Goal: Navigation & Orientation: Find specific page/section

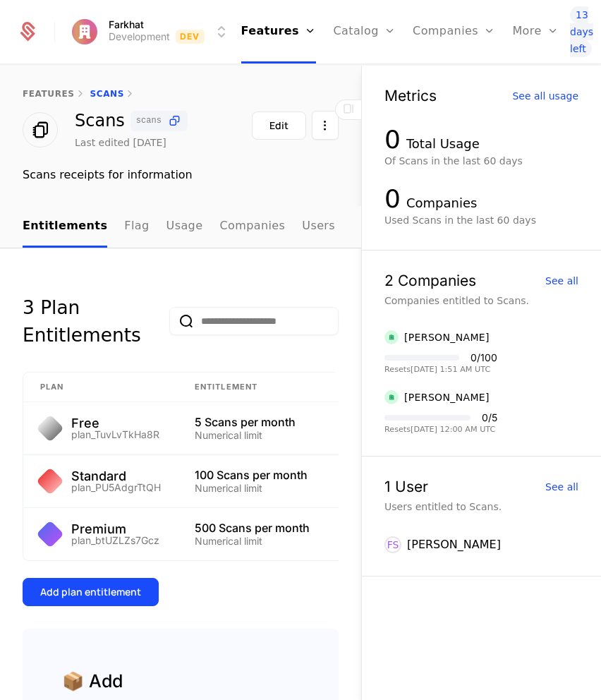
click at [30, 24] on icon at bounding box center [28, 28] width 13 height 13
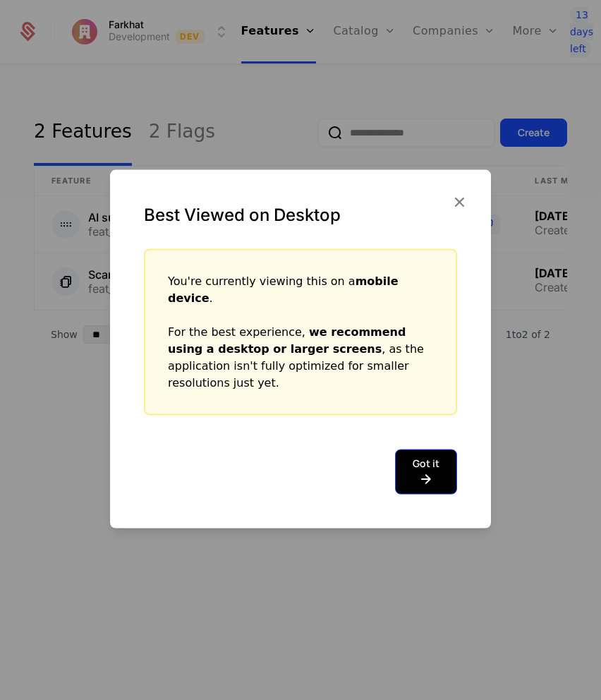
click at [421, 454] on button "Got it" at bounding box center [426, 472] width 62 height 45
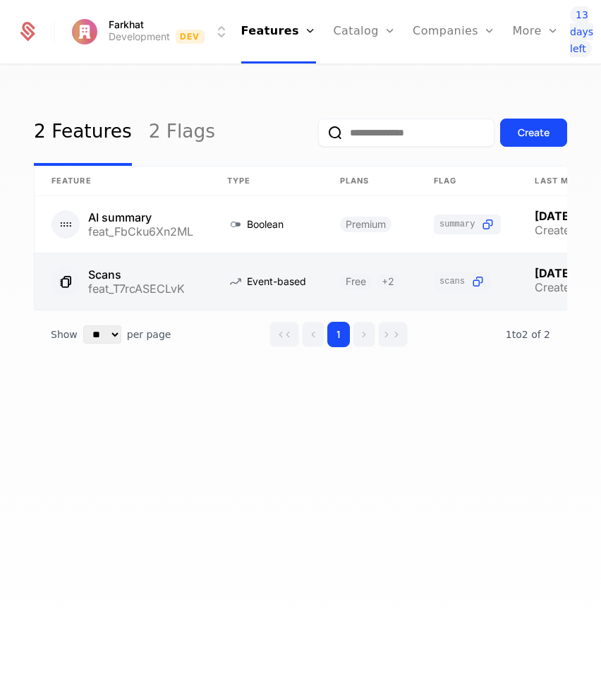
click at [134, 277] on link at bounding box center [123, 281] width 176 height 56
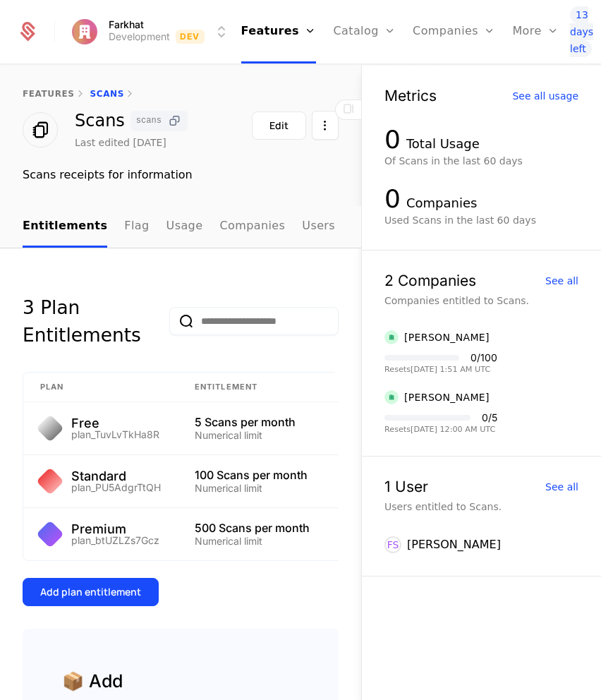
click at [173, 115] on icon at bounding box center [174, 121] width 15 height 15
click at [332, 124] on html "Farkhat Development Dev Features Features Flags Catalog Plans Add Ons Credits C…" at bounding box center [300, 350] width 601 height 700
click at [356, 188] on html "Farkhat Development Dev Features Features Flags Catalog Plans Add Ons Credits C…" at bounding box center [300, 350] width 601 height 700
click at [128, 227] on link "Flag" at bounding box center [136, 227] width 25 height 42
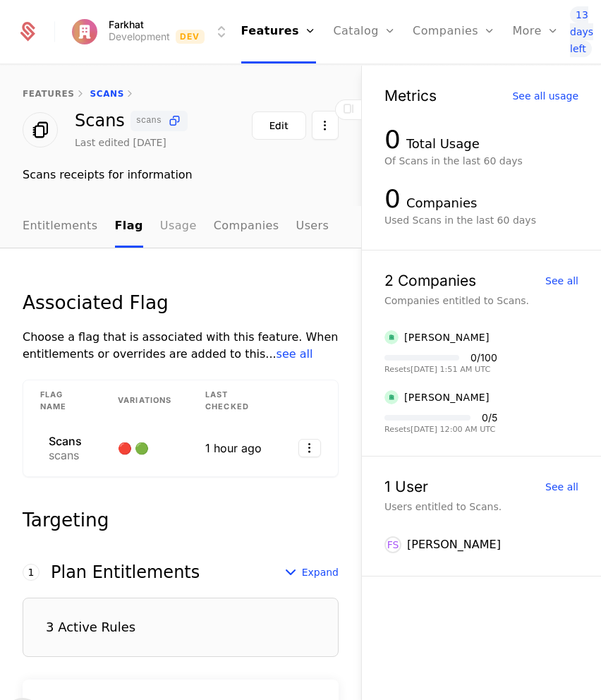
click at [168, 226] on link "Usage" at bounding box center [178, 227] width 37 height 42
